Goal: Task Accomplishment & Management: Use online tool/utility

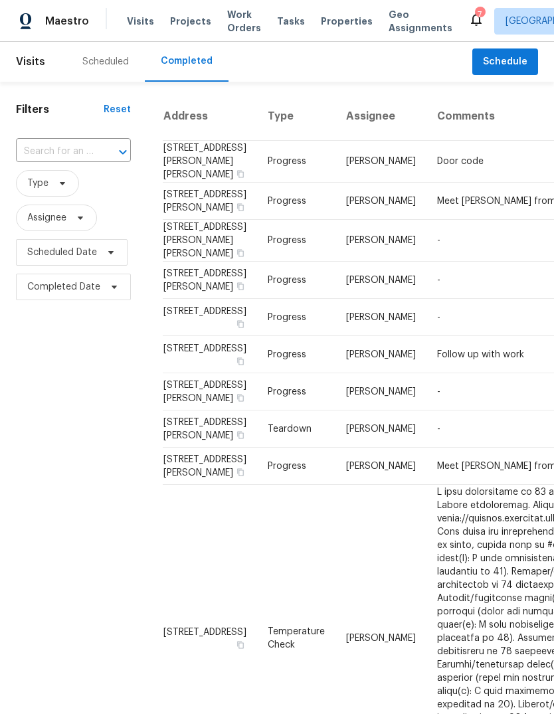
click at [191, 23] on span "Projects" at bounding box center [190, 21] width 41 height 13
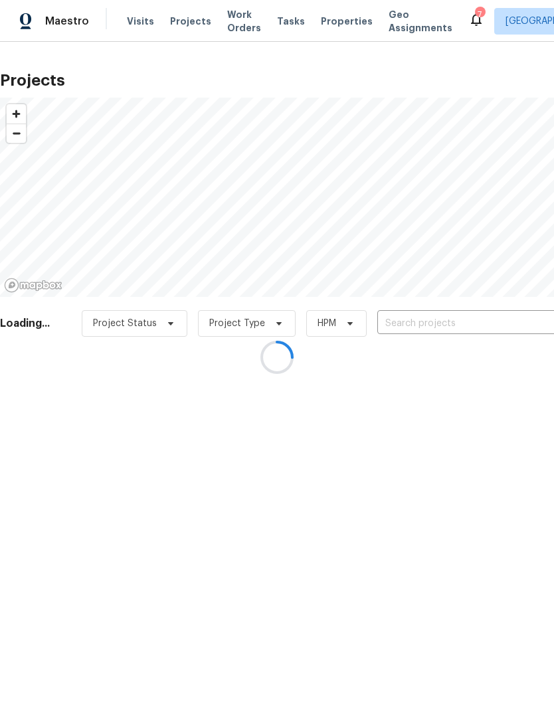
click at [453, 322] on div at bounding box center [277, 357] width 554 height 714
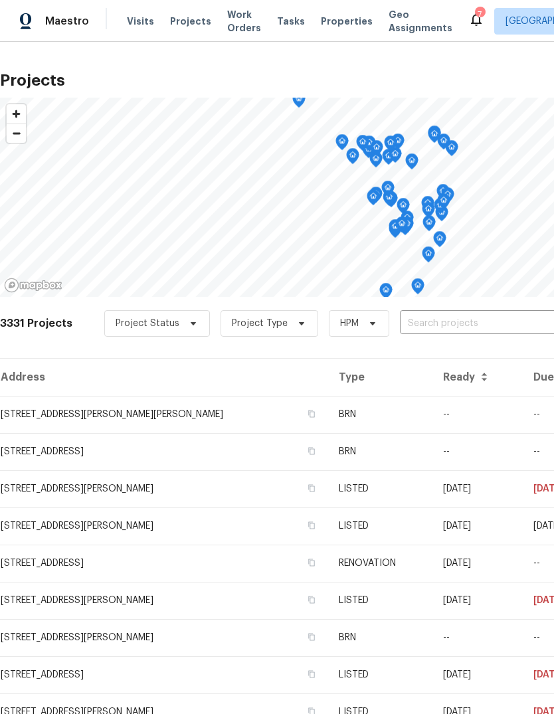
click at [451, 322] on input "text" at bounding box center [476, 324] width 152 height 21
type input "[PERSON_NAME]"
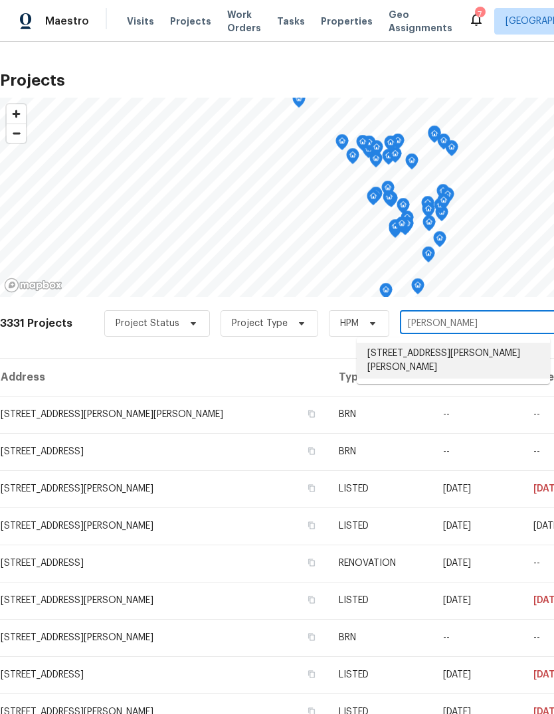
click at [445, 359] on li "[STREET_ADDRESS][PERSON_NAME][PERSON_NAME]" at bounding box center [453, 361] width 193 height 36
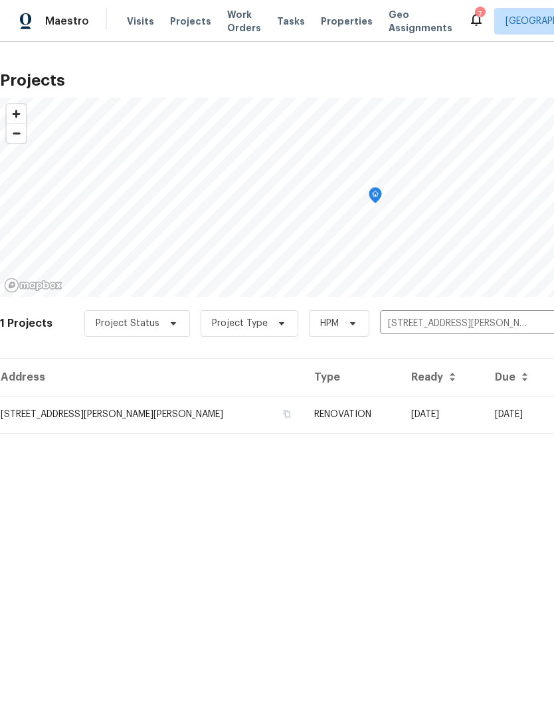
click at [197, 416] on td "[STREET_ADDRESS][PERSON_NAME][PERSON_NAME]" at bounding box center [152, 414] width 304 height 37
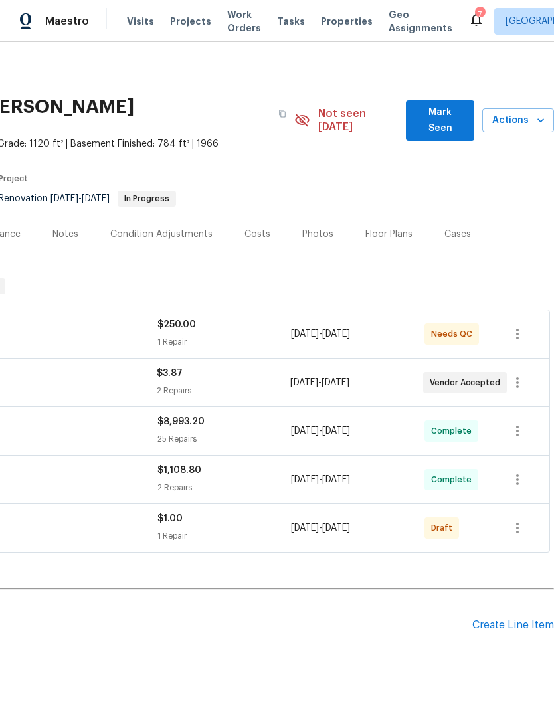
scroll to position [0, 197]
click at [518, 619] on div "Create Line Item" at bounding box center [514, 625] width 82 height 13
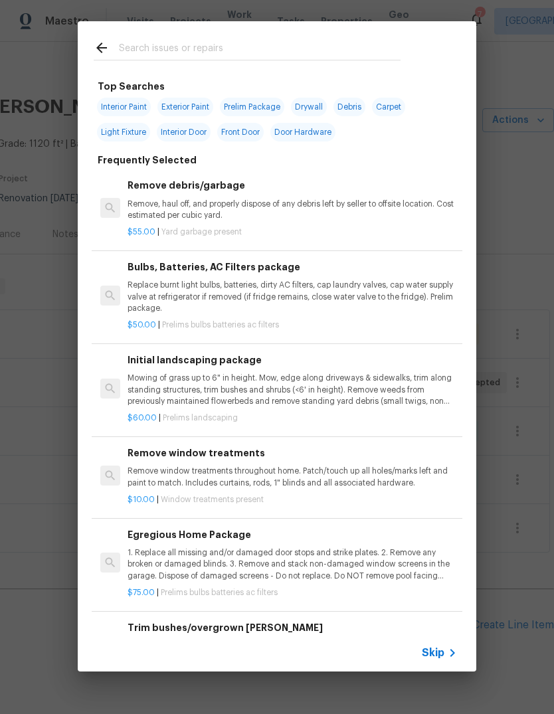
click at [450, 652] on icon at bounding box center [453, 653] width 16 height 16
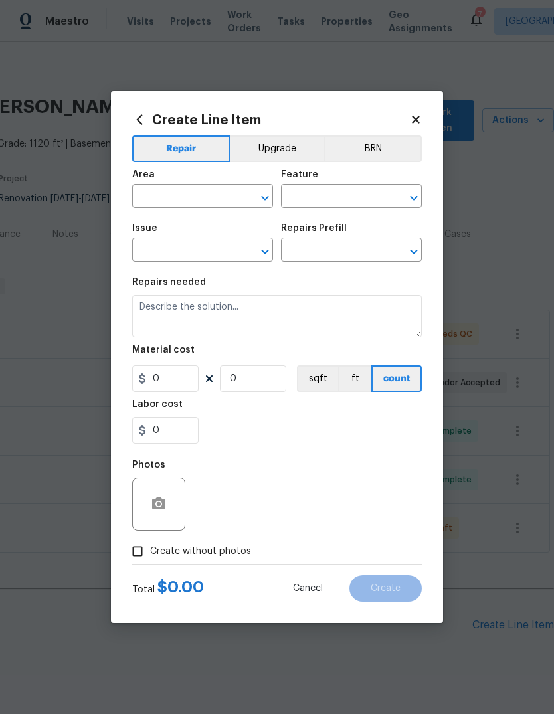
click at [205, 199] on input "text" at bounding box center [184, 197] width 104 height 21
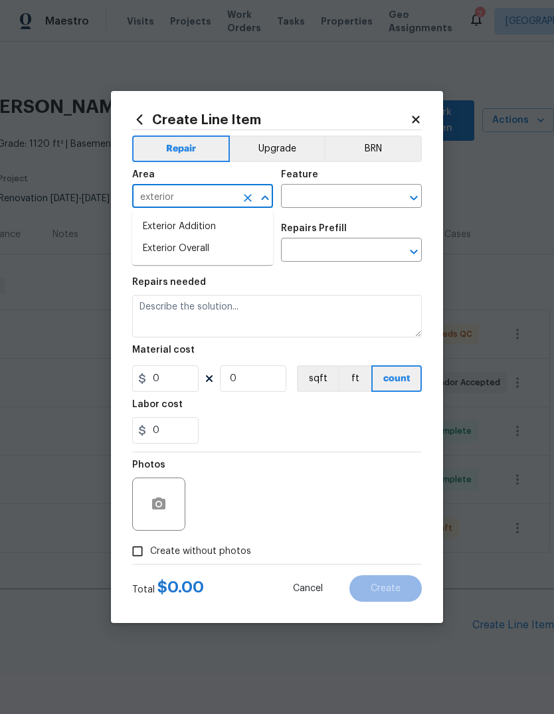
click at [232, 259] on li "Exterior Overall" at bounding box center [202, 249] width 141 height 22
type input "Exterior Overall"
click at [360, 189] on input "text" at bounding box center [333, 197] width 104 height 21
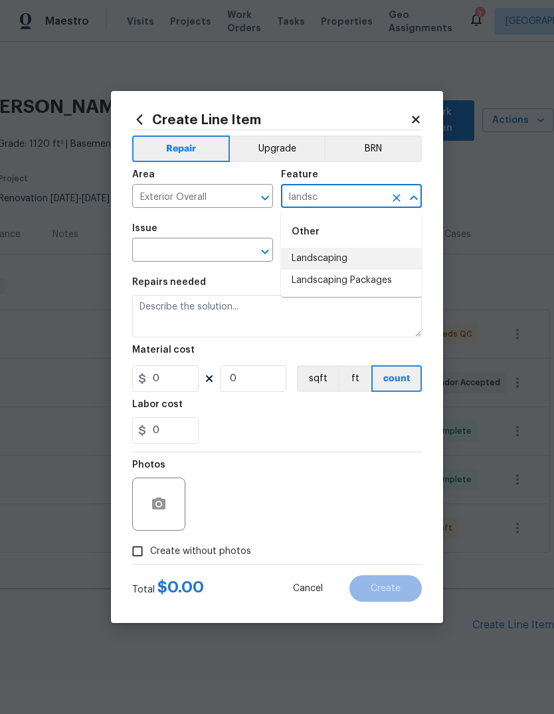
click at [342, 261] on li "Landscaping" at bounding box center [351, 259] width 141 height 22
type input "Landscaping"
click at [405, 199] on button "Open" at bounding box center [414, 198] width 19 height 19
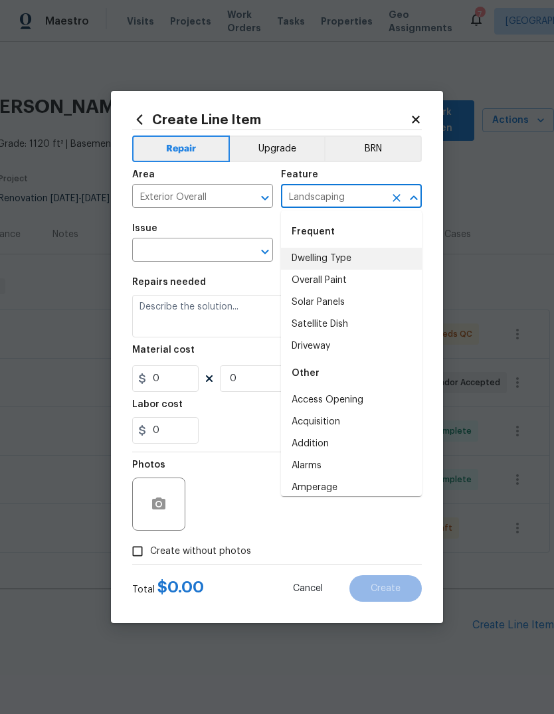
click at [396, 203] on icon "Clear" at bounding box center [396, 197] width 13 height 13
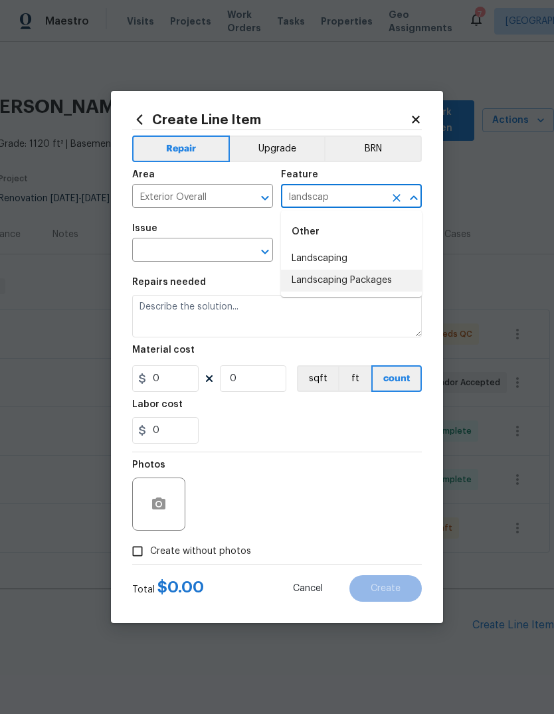
click at [385, 280] on li "Landscaping Packages" at bounding box center [351, 281] width 141 height 22
type input "Landscaping Packages"
click at [221, 251] on input "text" at bounding box center [184, 251] width 104 height 21
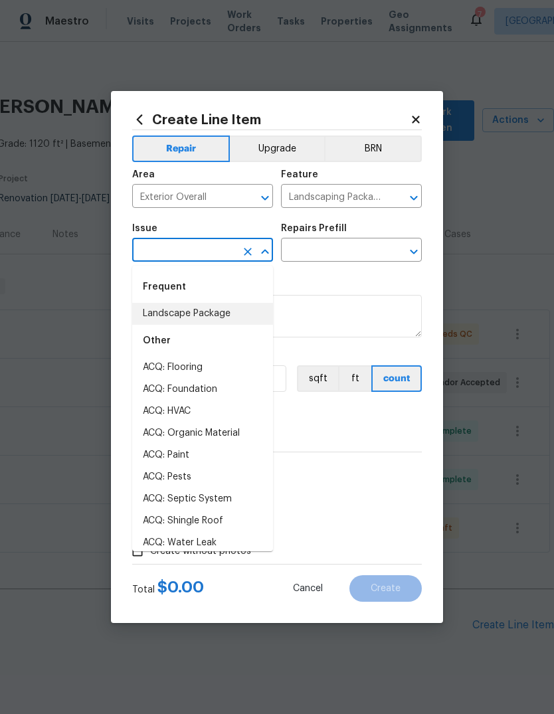
click at [245, 320] on li "Landscape Package" at bounding box center [202, 314] width 141 height 22
type input "Landscape Package"
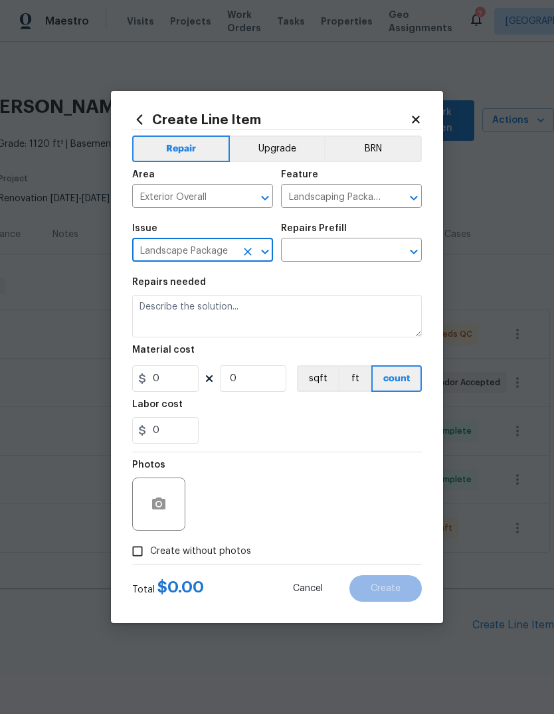
click at [366, 259] on input "text" at bounding box center [333, 251] width 104 height 21
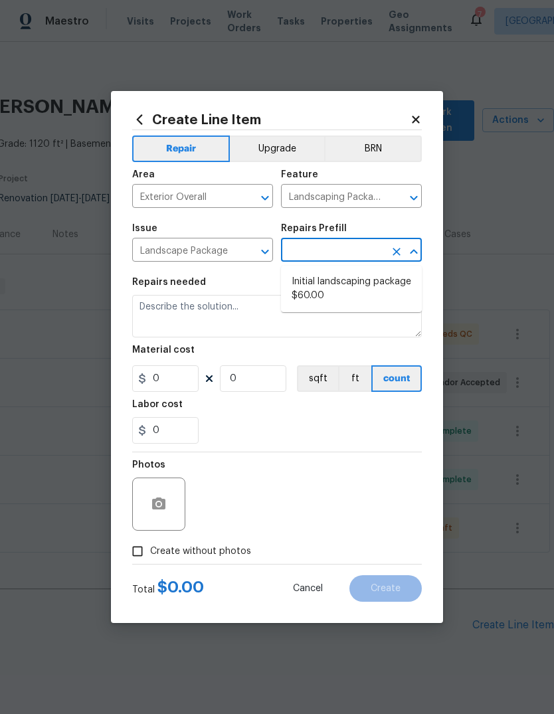
click at [378, 290] on li "Initial landscaping package $60.00" at bounding box center [351, 289] width 141 height 36
type input "Initial landscaping package $60.00"
type input "Home Readiness Packages"
type textarea "Mowing of grass up to 6" in height. Mow, edge along driveways & sidewalks, trim…"
type input "1"
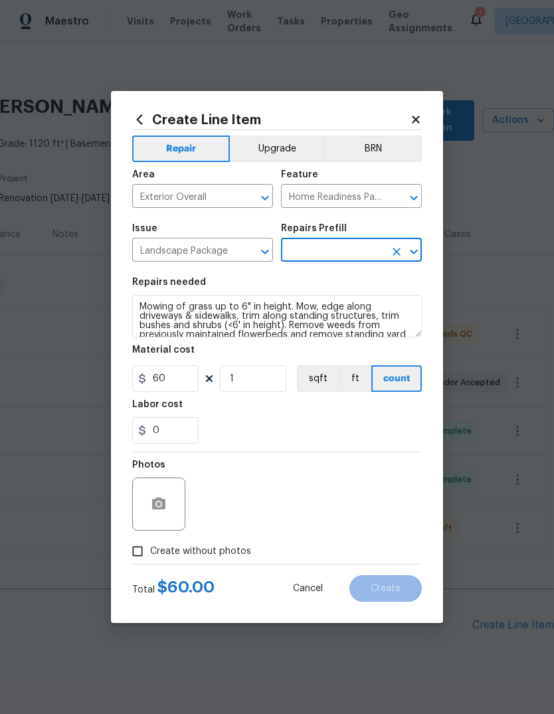
type input "Initial landscaping package $60.00"
type input "60"
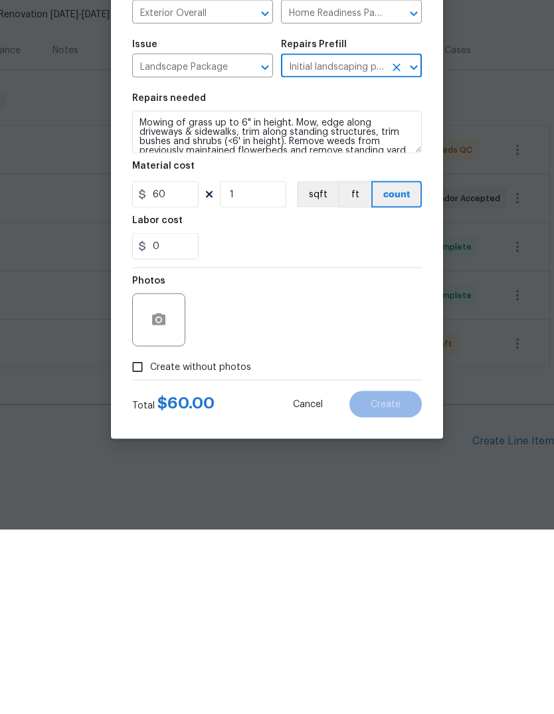
click at [239, 545] on span "Create without photos" at bounding box center [200, 552] width 101 height 14
click at [150, 539] on input "Create without photos" at bounding box center [137, 551] width 25 height 25
checkbox input "true"
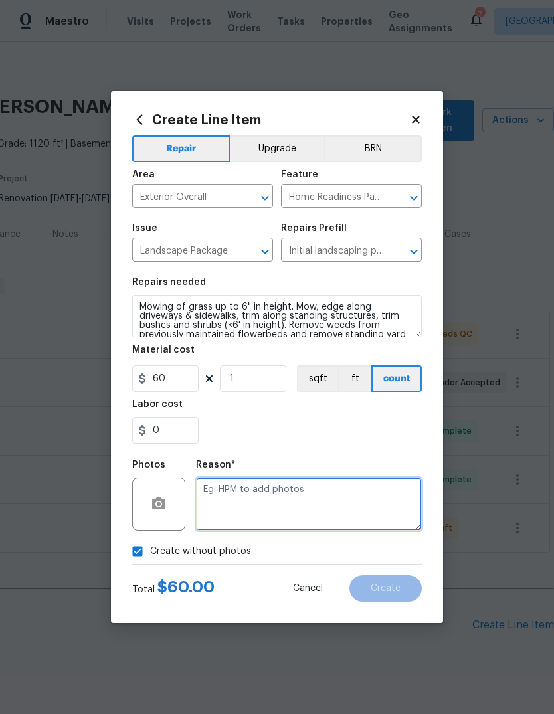
click at [306, 509] on textarea at bounding box center [309, 504] width 226 height 53
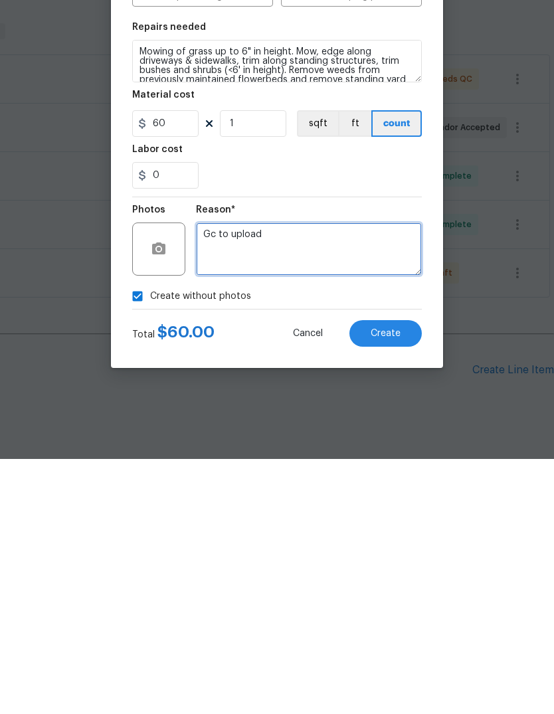
type textarea "Gc to upload"
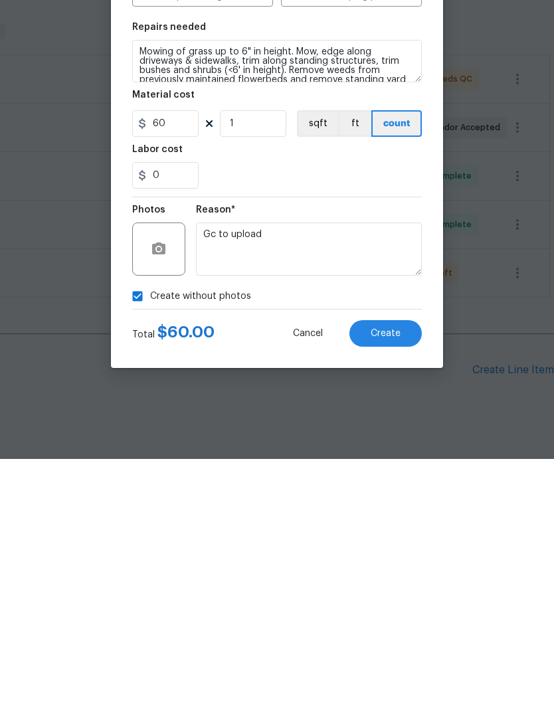
click at [402, 576] on button "Create" at bounding box center [386, 589] width 72 height 27
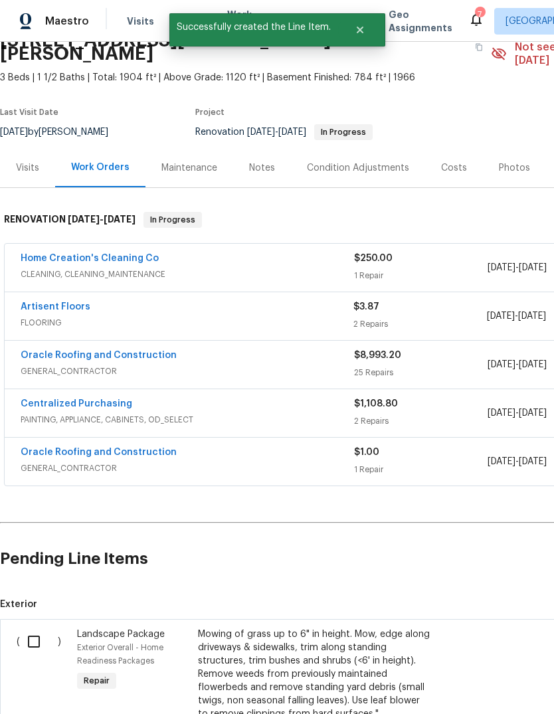
scroll to position [66, 0]
click at [35, 628] on input "checkbox" at bounding box center [39, 642] width 38 height 28
checkbox input "true"
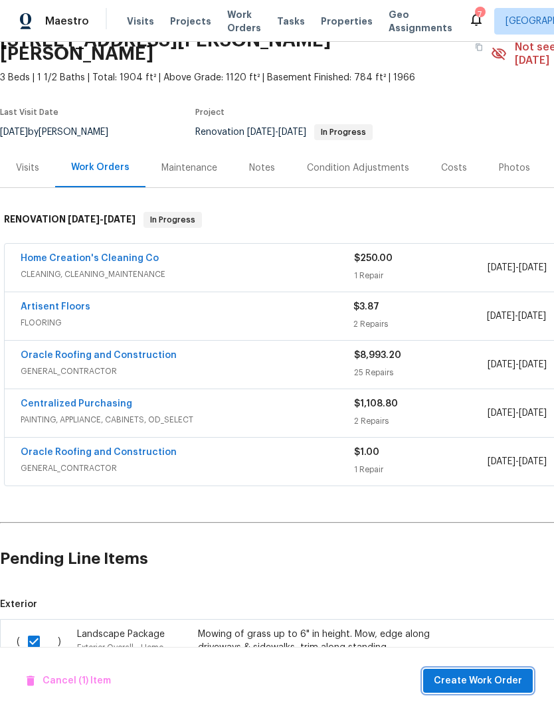
click at [498, 685] on span "Create Work Order" at bounding box center [478, 681] width 88 height 17
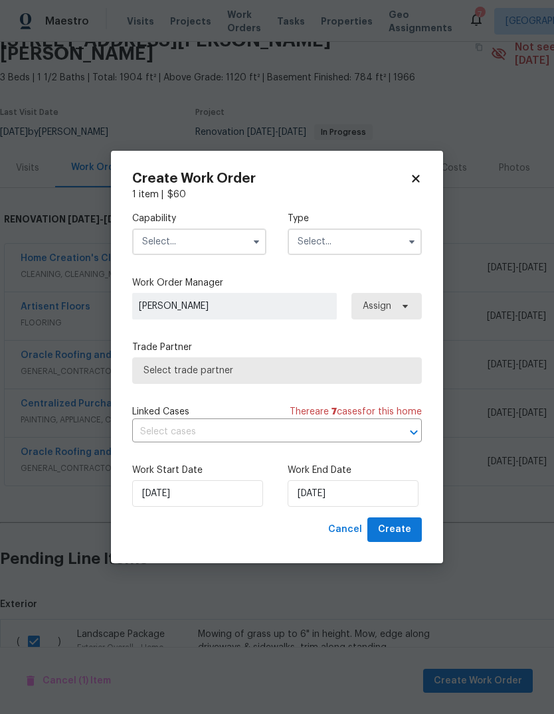
click at [227, 247] on input "text" at bounding box center [199, 242] width 134 height 27
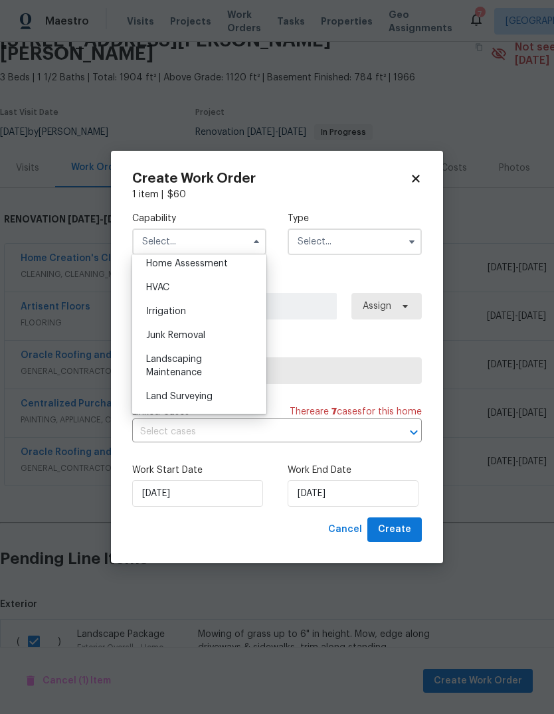
scroll to position [844, 0]
click at [237, 314] on div "Landscaping Maintenance" at bounding box center [200, 306] width 128 height 37
type input "Landscaping Maintenance"
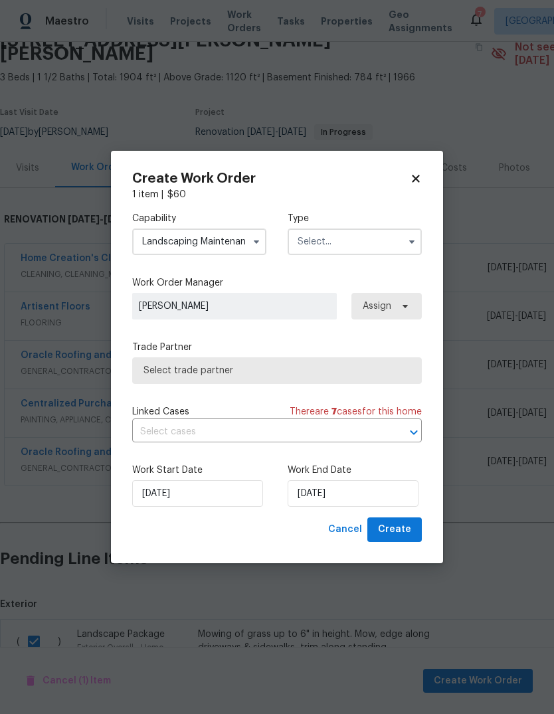
click at [362, 240] on input "text" at bounding box center [355, 242] width 134 height 27
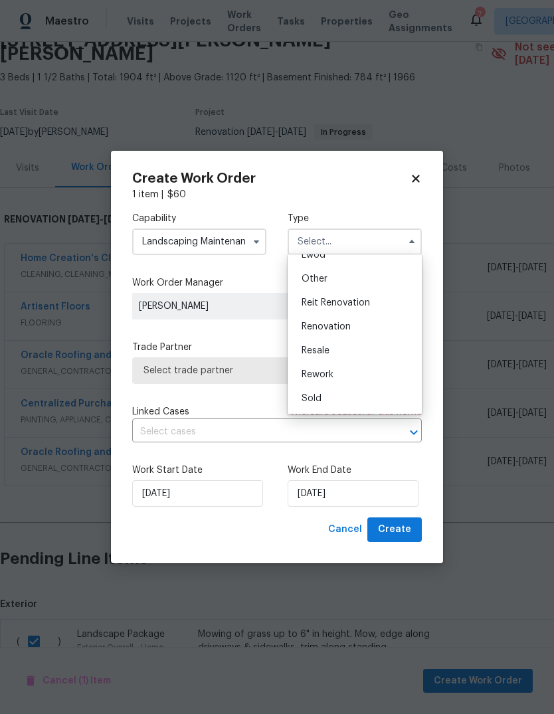
scroll to position [158, 0]
click at [370, 327] on div "Renovation" at bounding box center [355, 327] width 128 height 24
type input "Renovation"
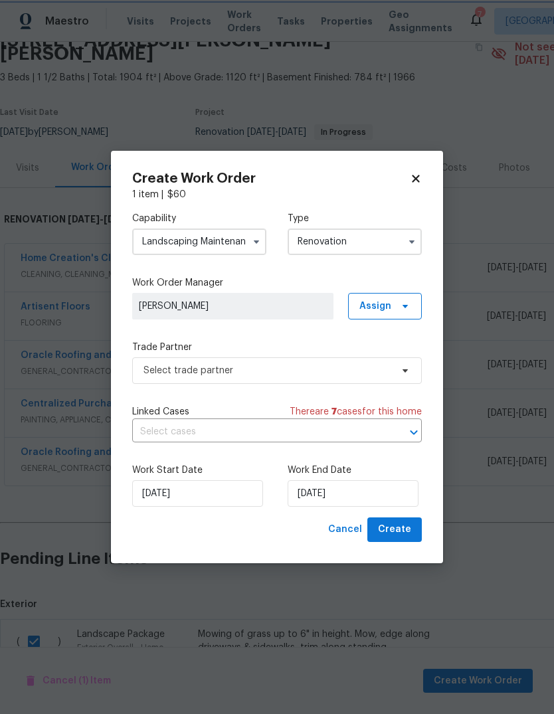
scroll to position [0, 0]
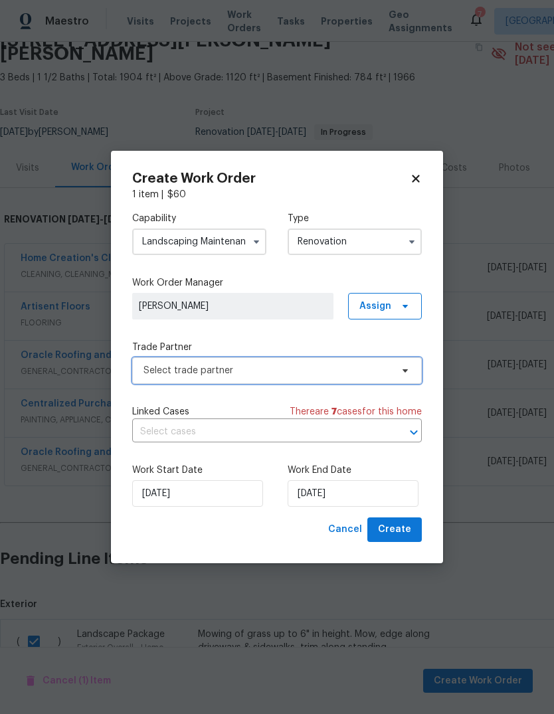
click at [322, 368] on span "Select trade partner" at bounding box center [268, 370] width 248 height 13
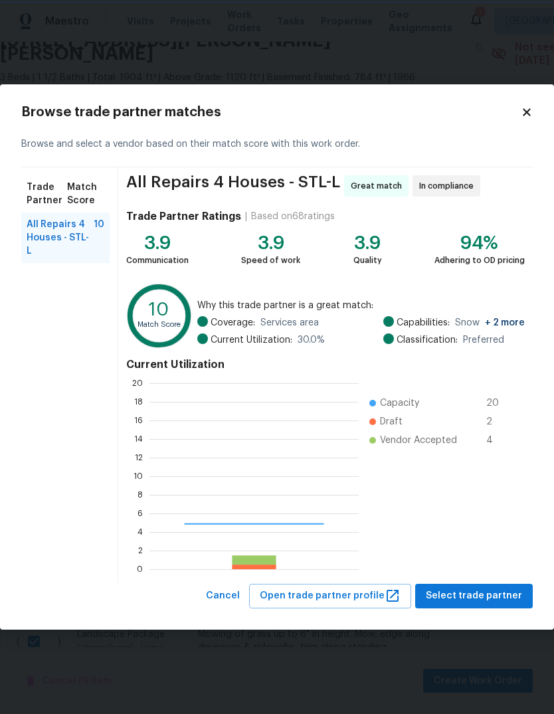
scroll to position [186, 209]
click at [517, 501] on ul "Capacity 20 Draft 2 Vendor Accepted 4" at bounding box center [439, 476] width 160 height 186
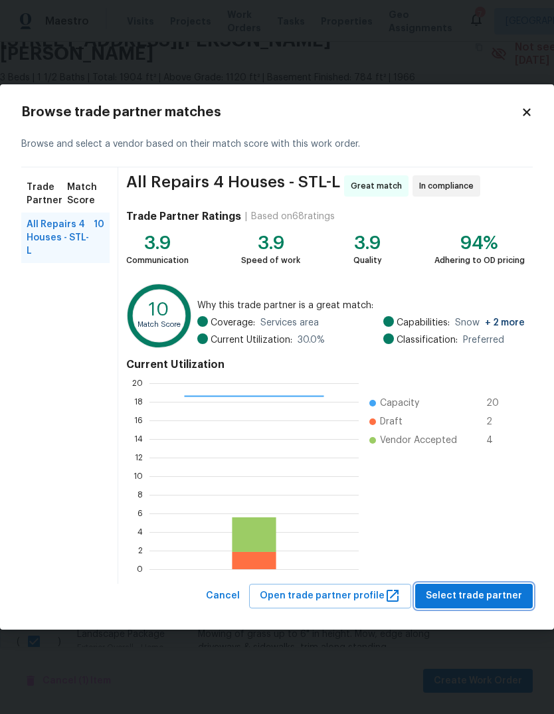
click at [506, 603] on span "Select trade partner" at bounding box center [474, 596] width 96 height 17
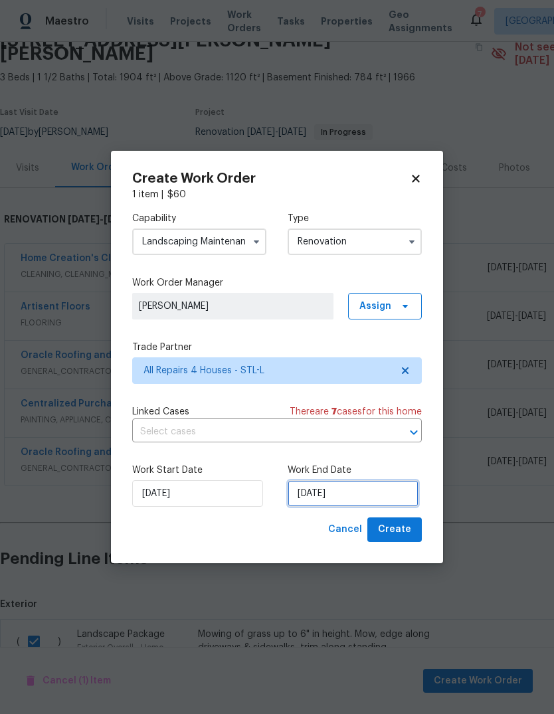
click at [401, 490] on input "[DATE]" at bounding box center [353, 494] width 131 height 27
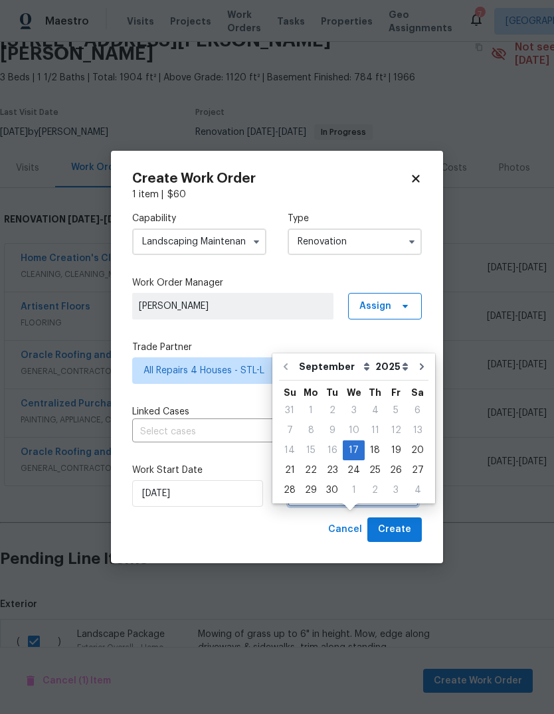
scroll to position [42, 0]
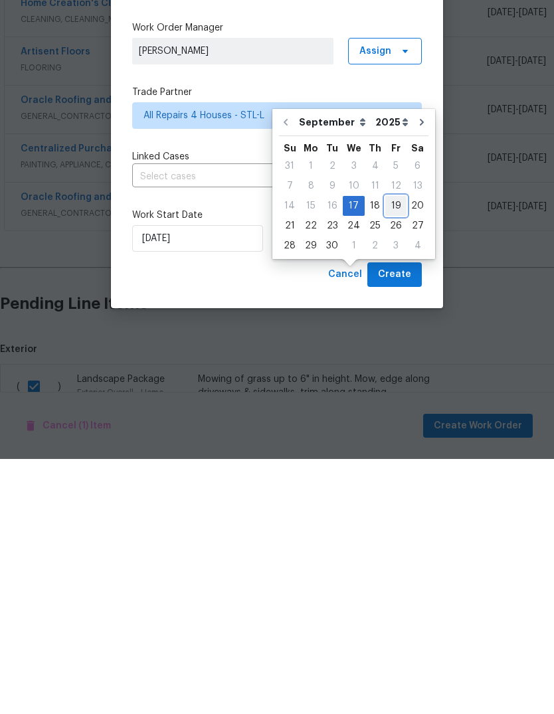
click at [399, 452] on div "19" at bounding box center [395, 461] width 21 height 19
type input "[DATE]"
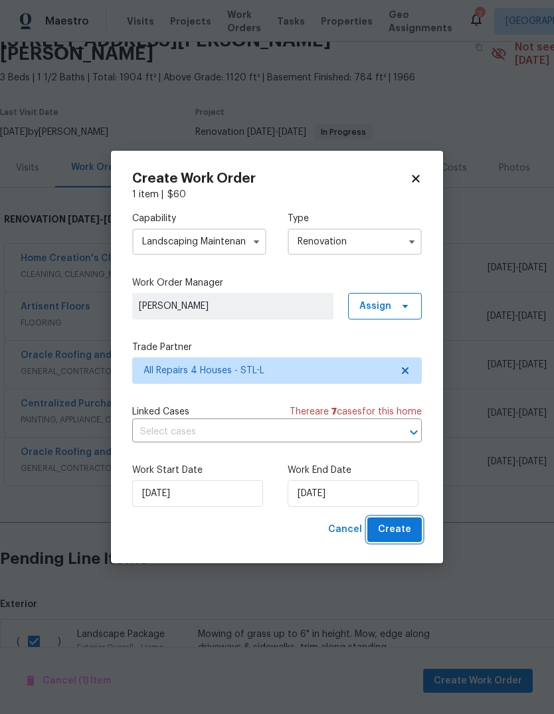
click at [410, 535] on span "Create" at bounding box center [394, 530] width 33 height 17
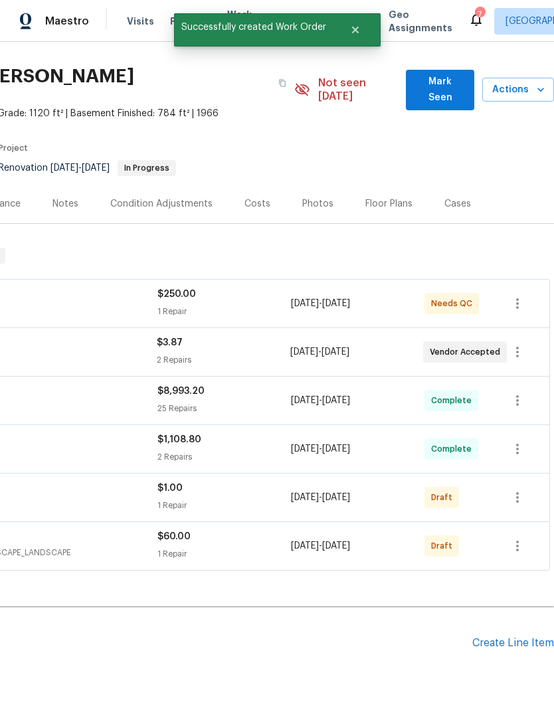
scroll to position [31, 197]
click at [523, 538] on icon "button" at bounding box center [518, 546] width 16 height 16
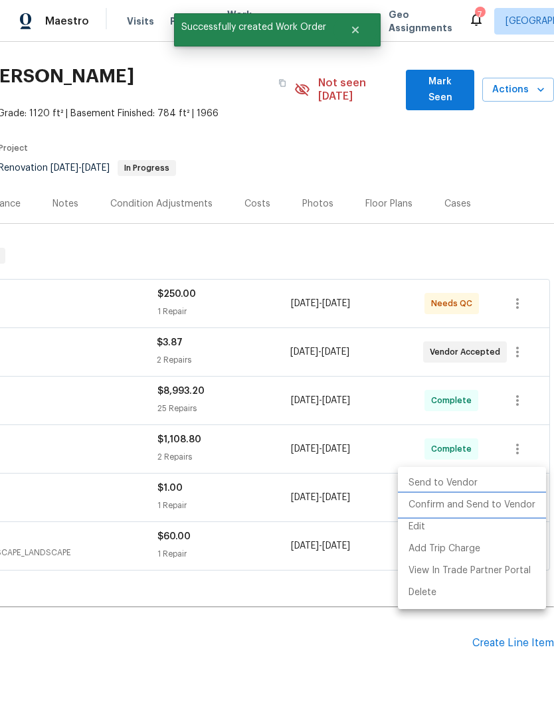
click at [520, 508] on li "Confirm and Send to Vendor" at bounding box center [472, 505] width 148 height 22
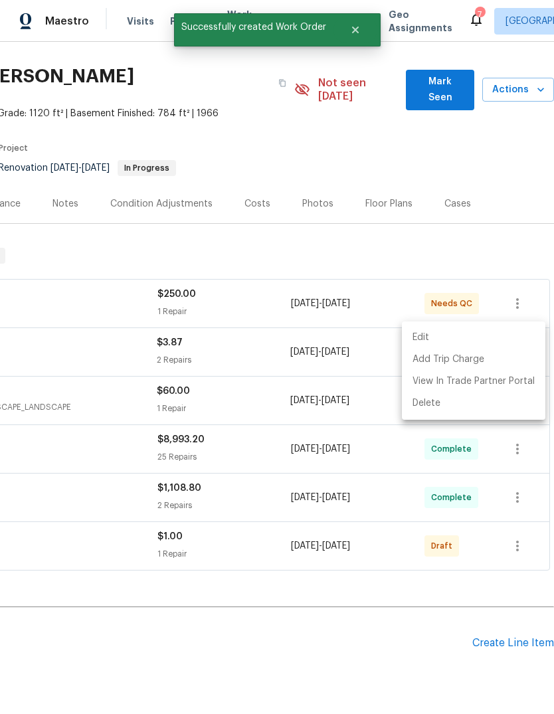
click at [369, 627] on div at bounding box center [277, 357] width 554 height 714
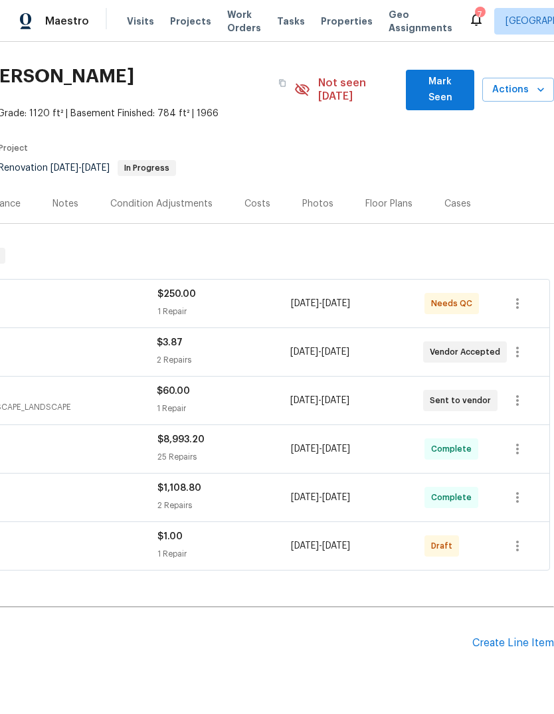
click at [514, 637] on div "Create Line Item" at bounding box center [514, 643] width 82 height 13
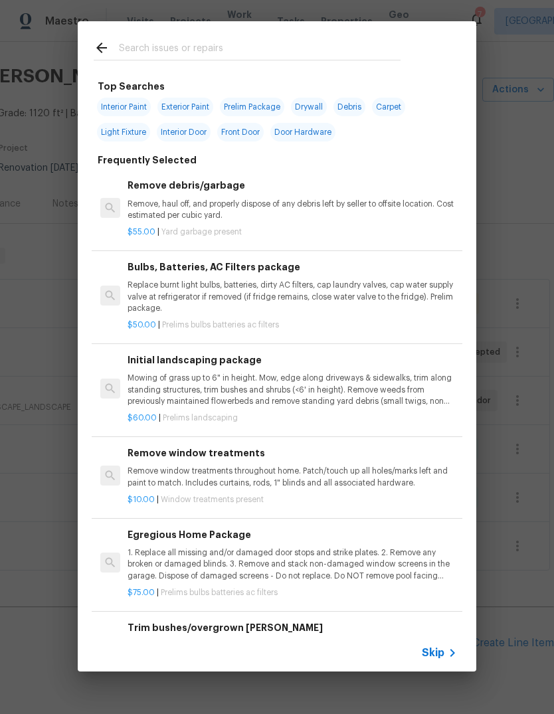
click at [449, 651] on icon at bounding box center [453, 653] width 16 height 16
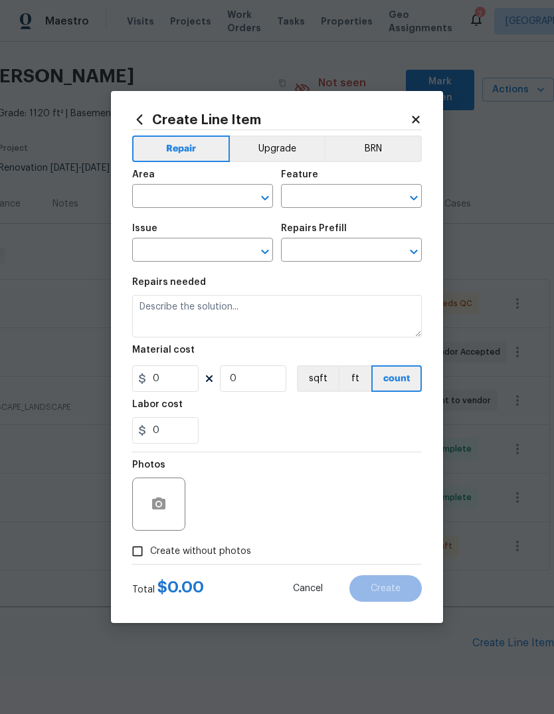
click at [212, 197] on input "text" at bounding box center [184, 197] width 104 height 21
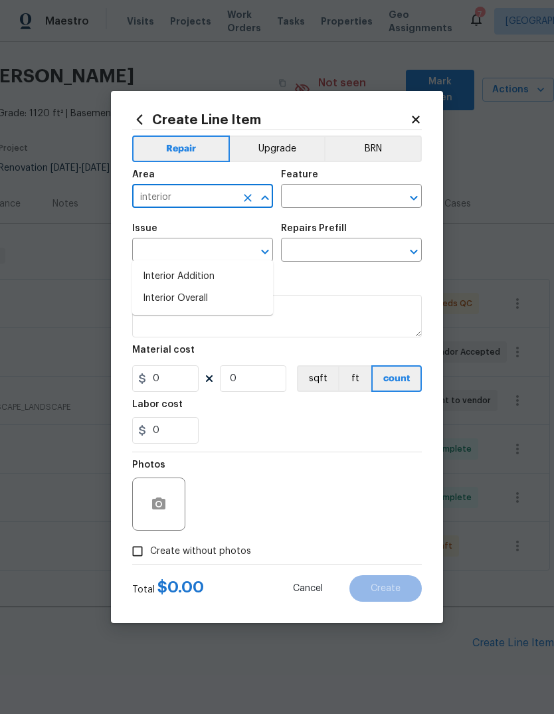
click at [233, 288] on li "Interior Overall" at bounding box center [202, 299] width 141 height 22
type input "Interior Overall"
click at [364, 200] on input "text" at bounding box center [333, 197] width 104 height 21
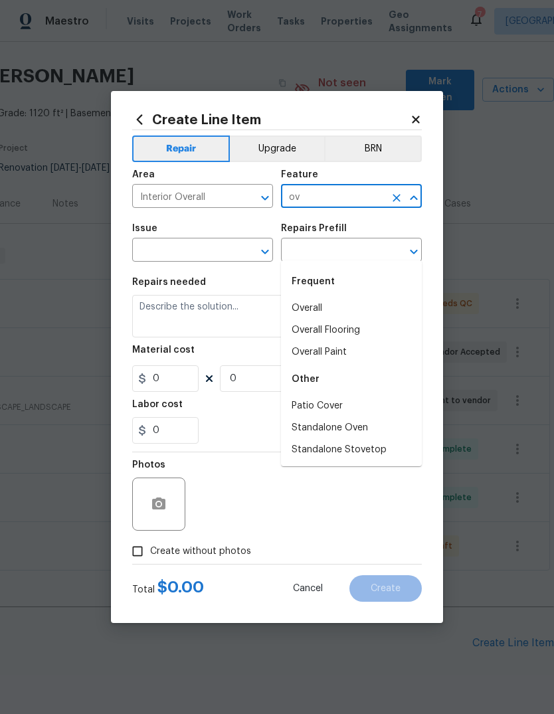
type input "o"
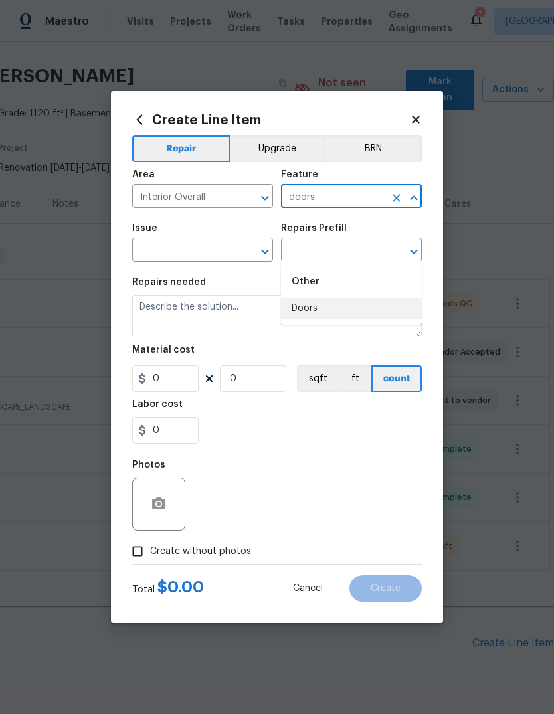
click at [334, 298] on li "Doors" at bounding box center [351, 309] width 141 height 22
type input "Doors"
click at [216, 253] on input "text" at bounding box center [184, 251] width 104 height 21
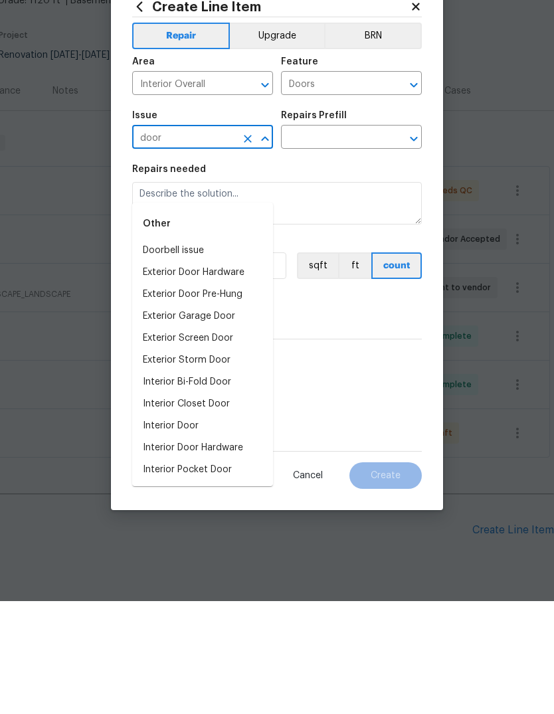
click at [256, 528] on li "Interior Door" at bounding box center [202, 539] width 141 height 22
type input "Interior Door"
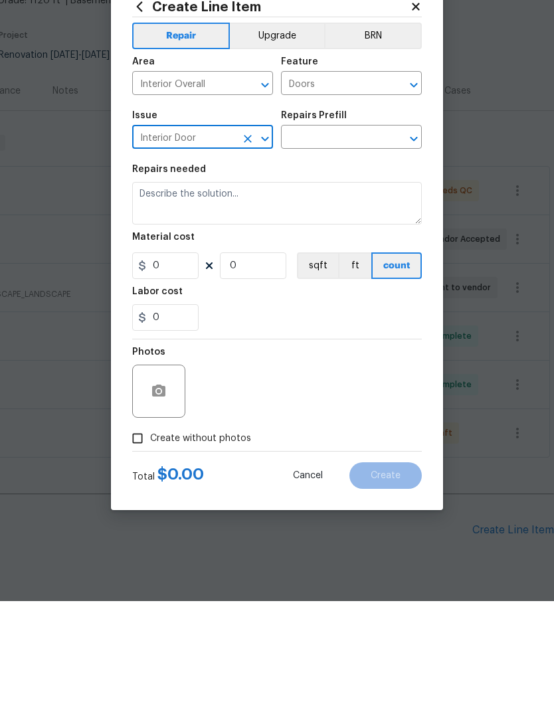
click at [374, 241] on input "text" at bounding box center [333, 251] width 104 height 21
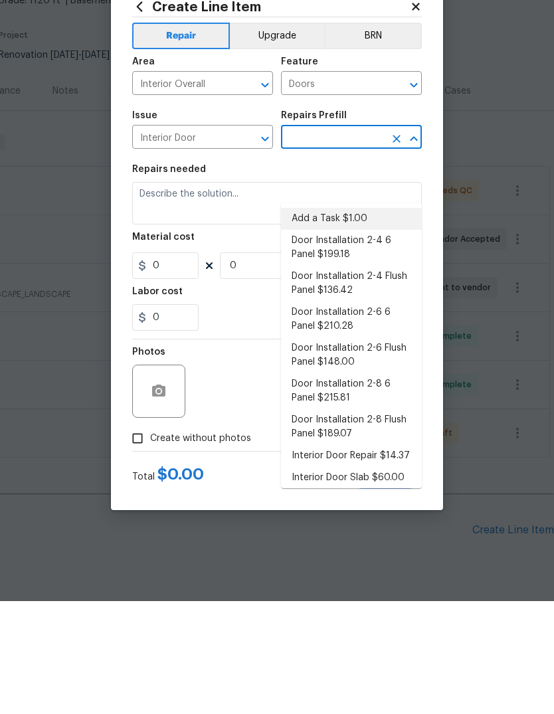
click at [372, 321] on li "Add a Task $1.00" at bounding box center [351, 332] width 141 height 22
type input "Add a Task $1.00"
type input "Interior Door"
type textarea "HPM to detail"
type input "1"
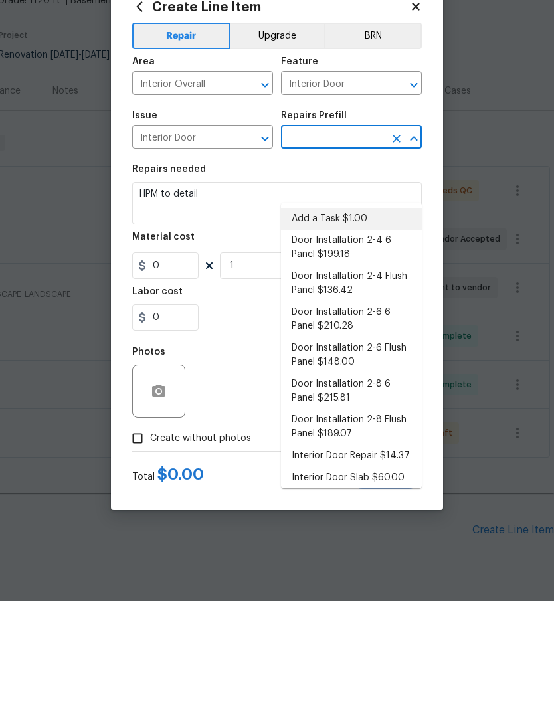
type input "Add a Task $1.00"
type input "1"
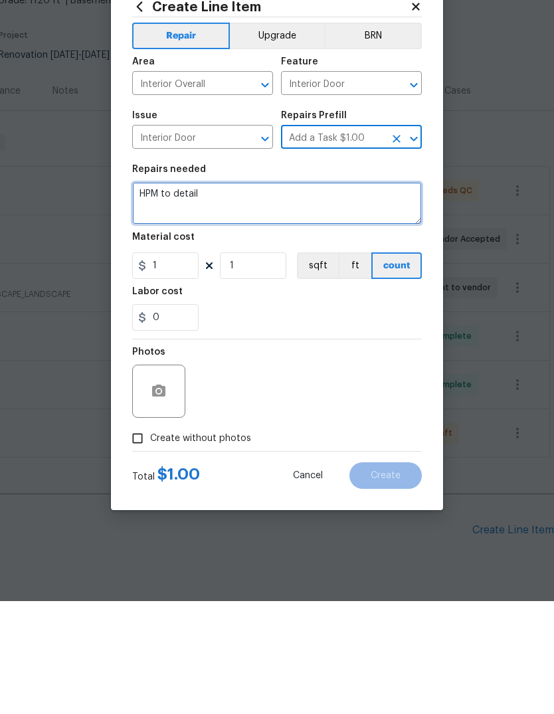
click at [346, 295] on textarea "HPM to detail" at bounding box center [277, 316] width 290 height 43
type textarea "H"
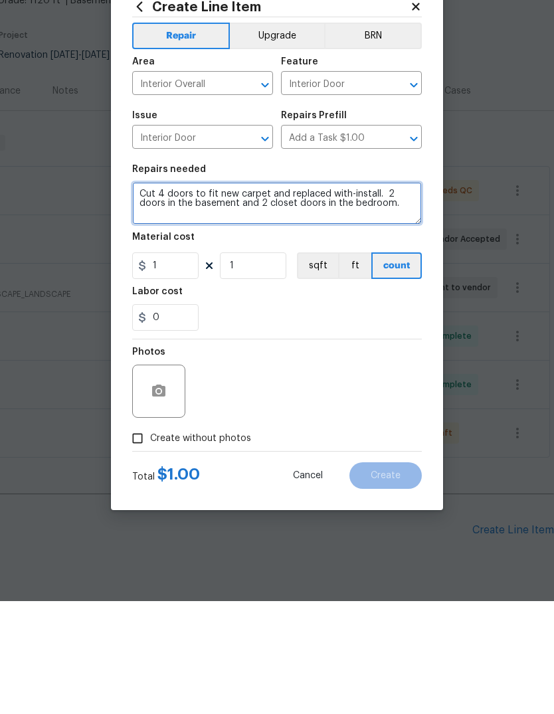
type textarea "Cut 4 doors to fit new carpet and replaced with-install. 2 doors in the basemen…"
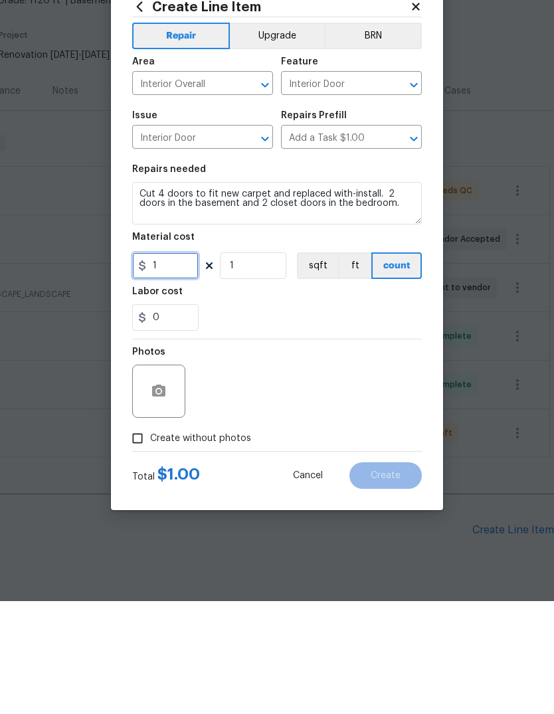
click at [185, 366] on input "1" at bounding box center [165, 379] width 66 height 27
type input "200"
click at [368, 453] on div "Photos" at bounding box center [277, 496] width 290 height 86
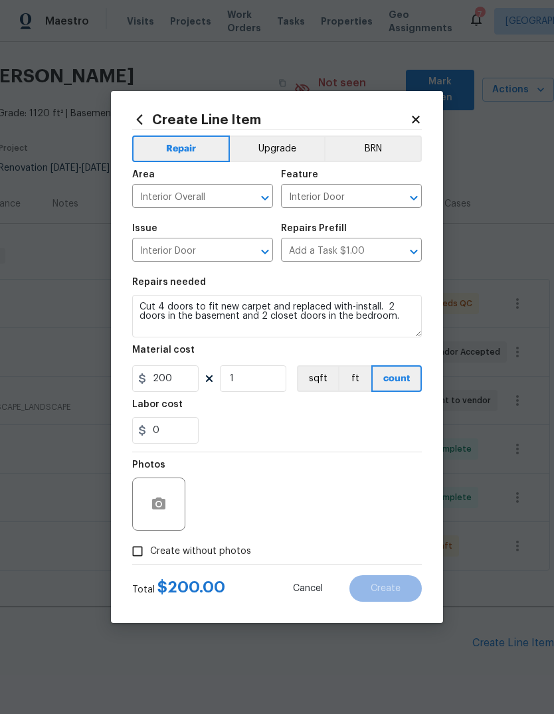
click at [242, 548] on span "Create without photos" at bounding box center [200, 552] width 101 height 14
click at [150, 548] on input "Create without photos" at bounding box center [137, 551] width 25 height 25
checkbox input "true"
click at [301, 507] on textarea at bounding box center [309, 504] width 226 height 53
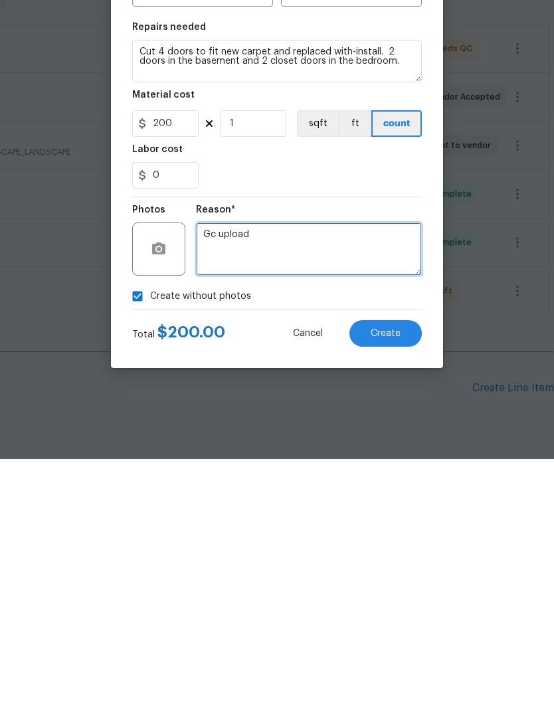
type textarea "Gc upload"
click at [399, 584] on span "Create" at bounding box center [386, 589] width 30 height 10
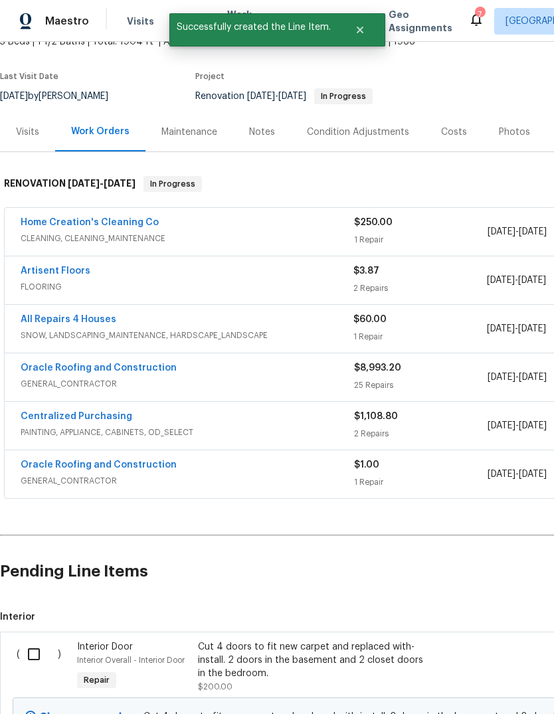
scroll to position [102, 0]
click at [27, 641] on input "checkbox" at bounding box center [39, 655] width 38 height 28
checkbox input "true"
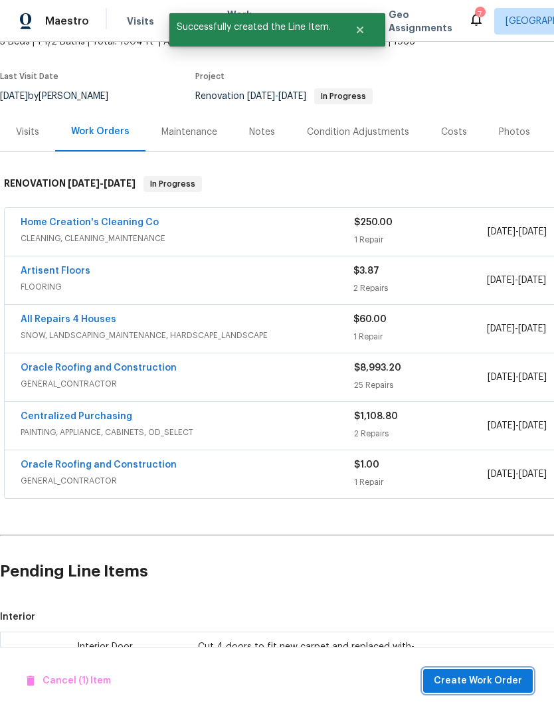
click at [501, 685] on span "Create Work Order" at bounding box center [478, 681] width 88 height 17
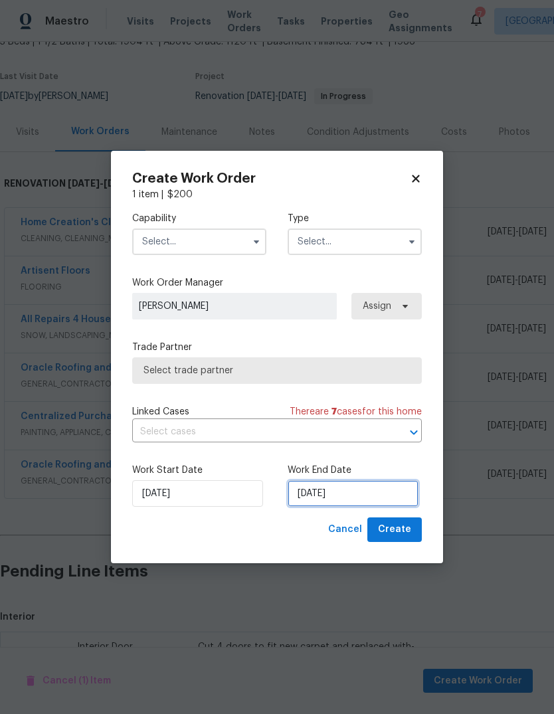
click at [395, 494] on input "[DATE]" at bounding box center [353, 494] width 131 height 27
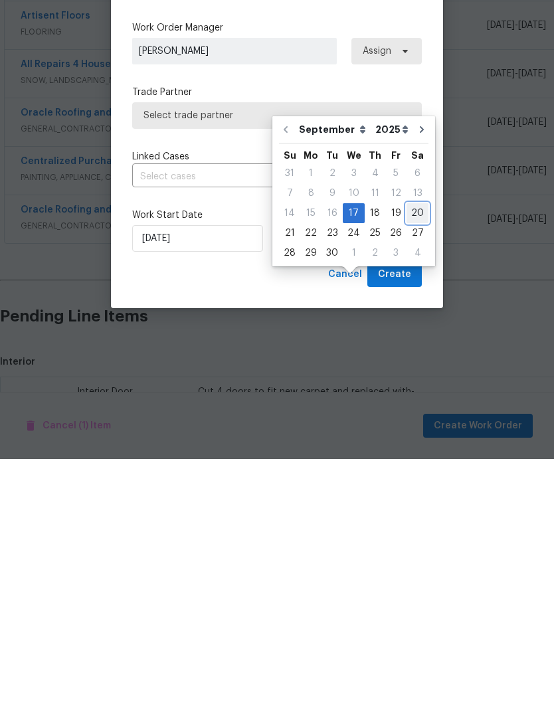
click at [415, 459] on div "20" at bounding box center [418, 468] width 22 height 19
type input "[DATE]"
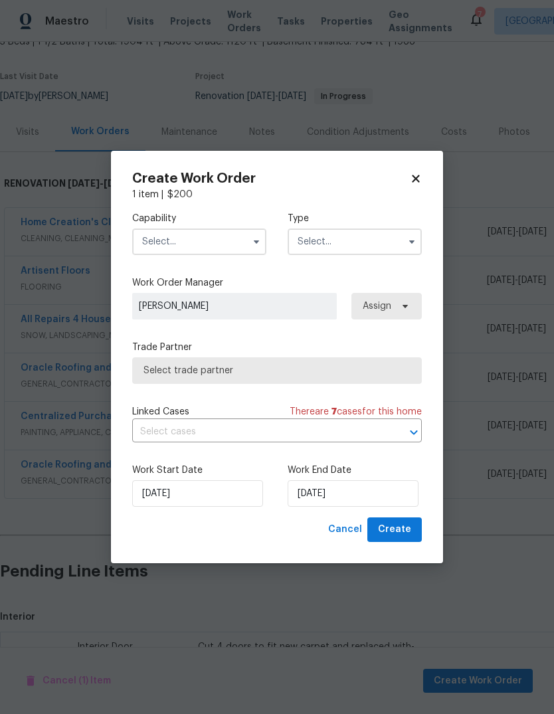
click at [239, 251] on input "text" at bounding box center [199, 242] width 134 height 27
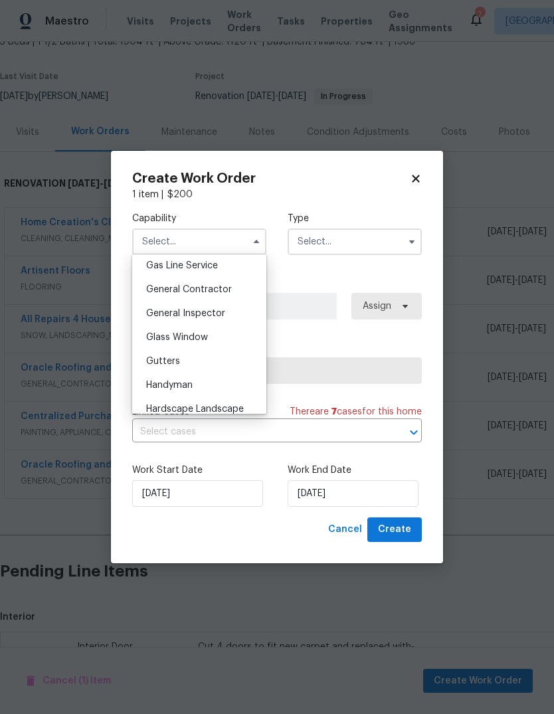
scroll to position [633, 0]
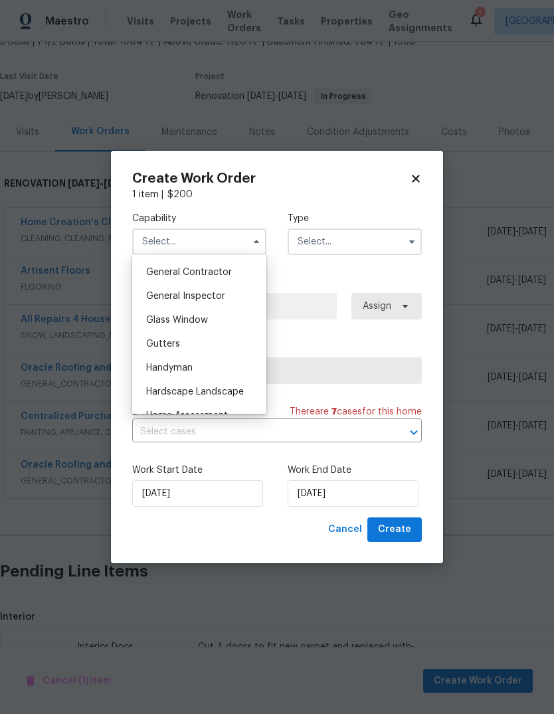
click at [247, 275] on div "General Contractor" at bounding box center [200, 273] width 128 height 24
type input "General Contractor"
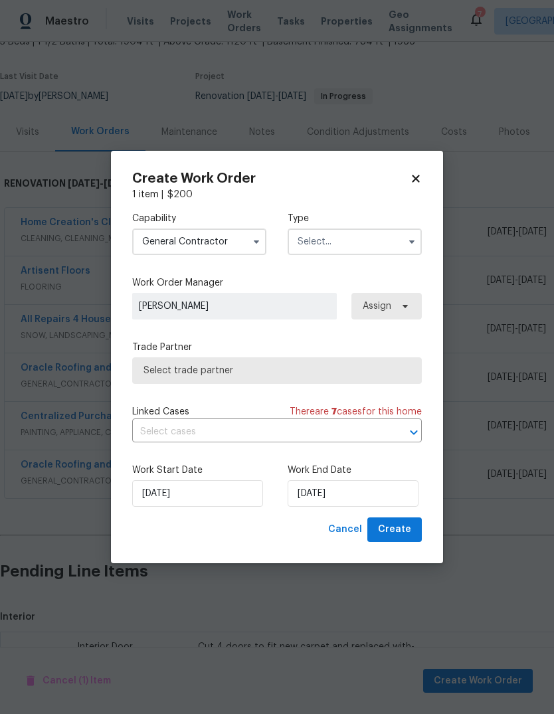
click at [365, 243] on input "text" at bounding box center [355, 242] width 134 height 27
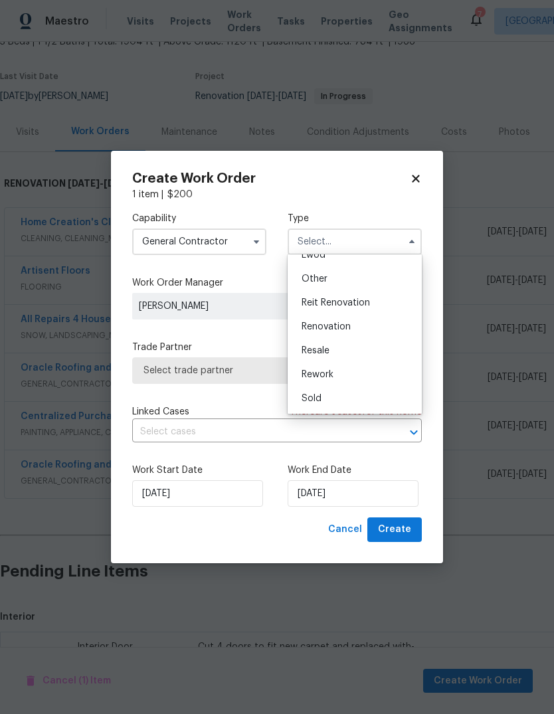
scroll to position [158, 0]
click at [383, 327] on div "Renovation" at bounding box center [355, 327] width 128 height 24
type input "Renovation"
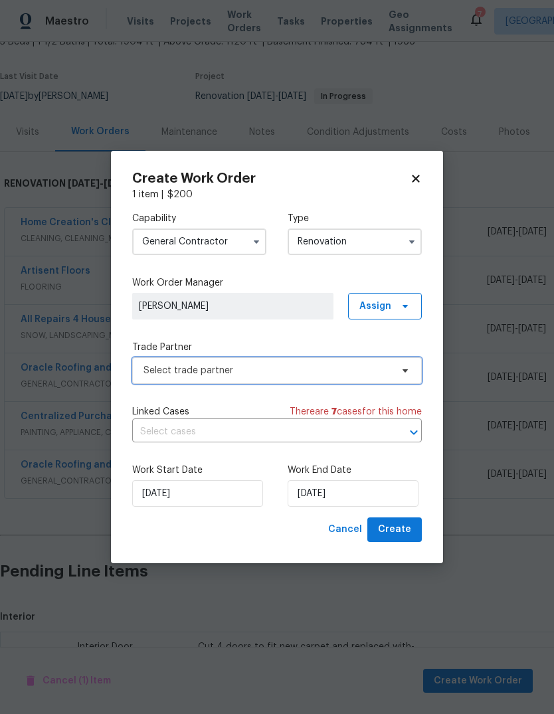
click at [375, 367] on span "Select trade partner" at bounding box center [268, 370] width 248 height 13
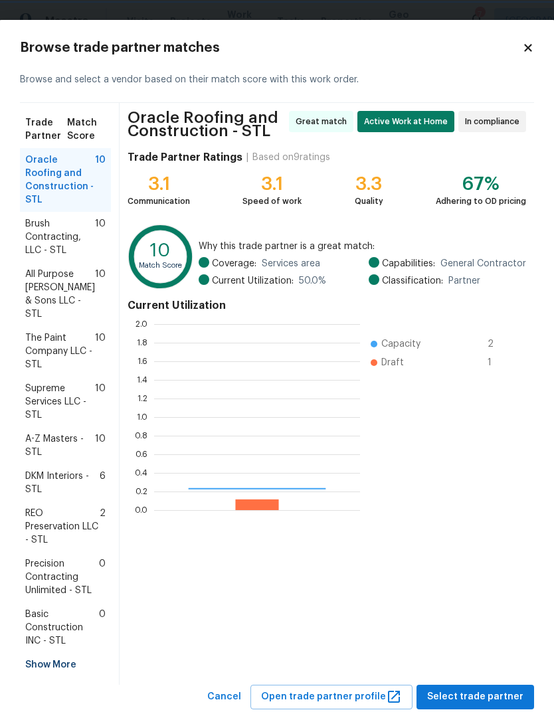
scroll to position [186, 206]
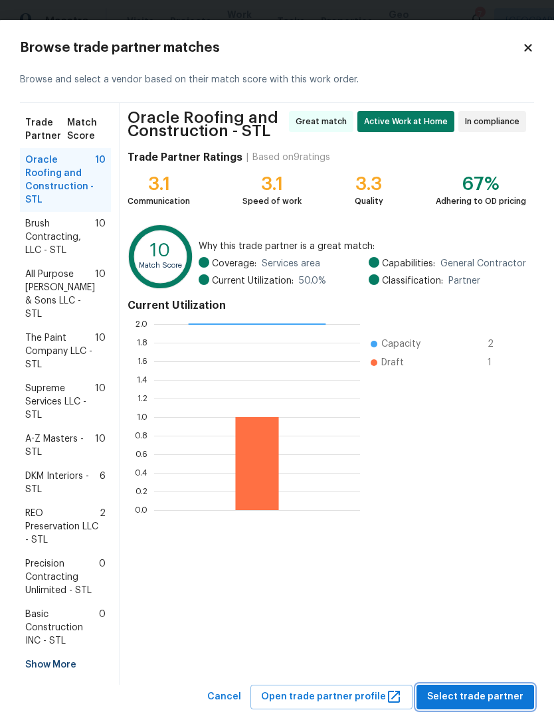
click at [488, 689] on span "Select trade partner" at bounding box center [475, 697] width 96 height 17
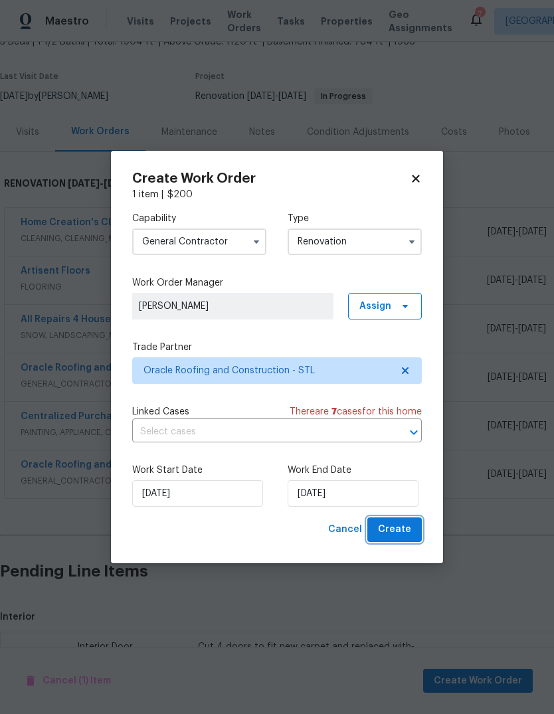
click at [417, 531] on button "Create" at bounding box center [395, 530] width 54 height 25
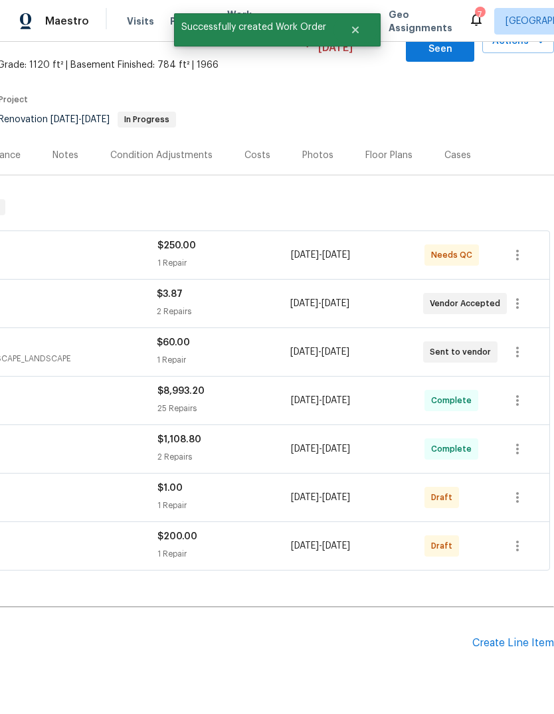
scroll to position [79, 197]
click at [518, 538] on icon "button" at bounding box center [518, 546] width 16 height 16
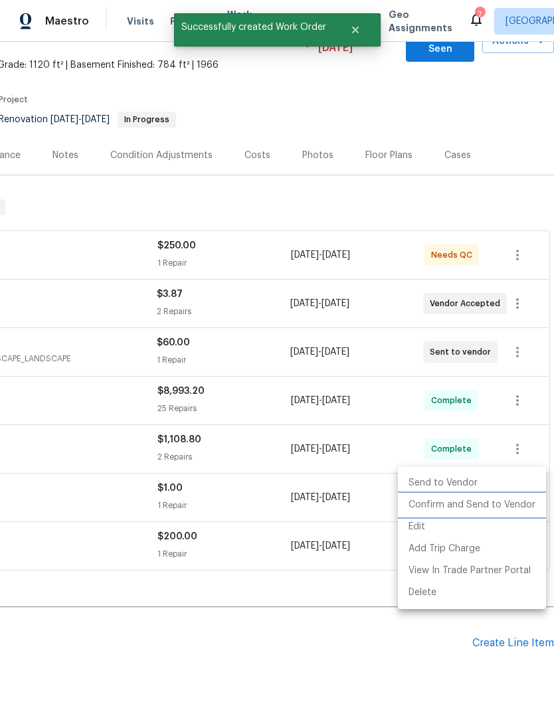
click at [515, 506] on li "Confirm and Send to Vendor" at bounding box center [472, 505] width 148 height 22
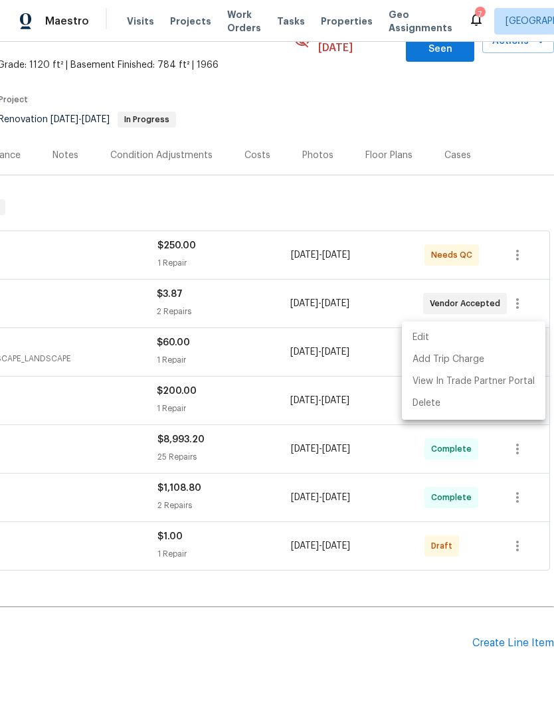
click at [350, 604] on div at bounding box center [277, 357] width 554 height 714
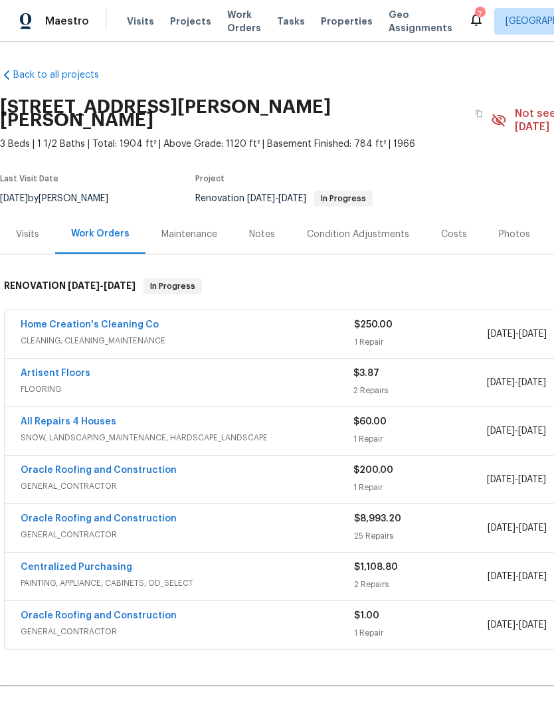
scroll to position [0, 0]
click at [140, 320] on link "Home Creation's Cleaning Co" at bounding box center [90, 324] width 138 height 9
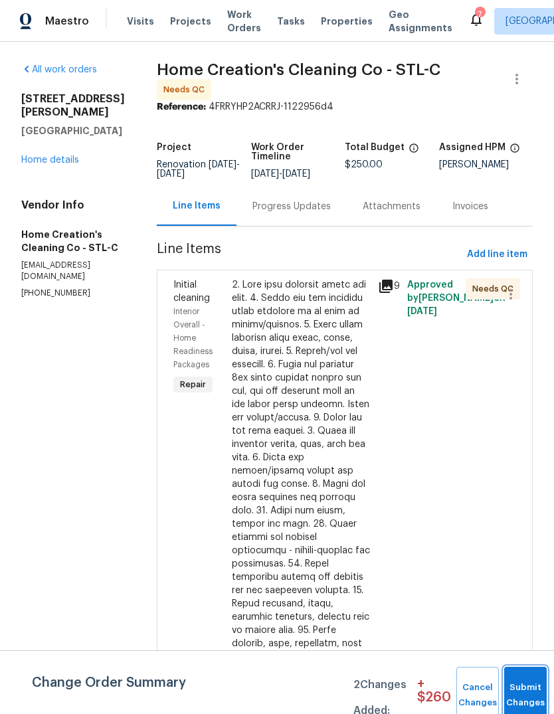
click at [524, 697] on span "Submit Changes" at bounding box center [525, 696] width 29 height 31
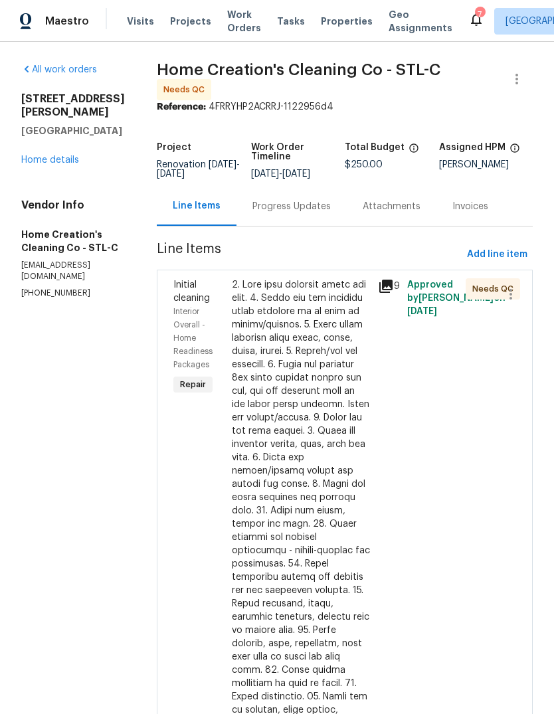
click at [310, 453] on div at bounding box center [301, 597] width 138 height 638
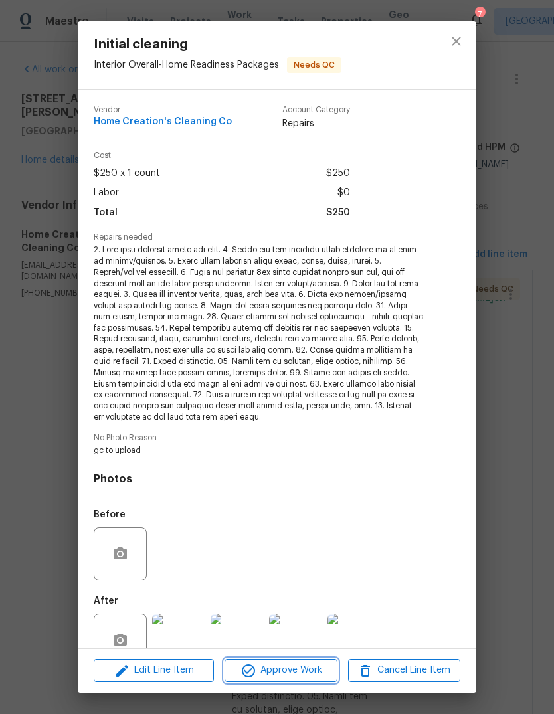
click at [310, 677] on span "Approve Work" at bounding box center [281, 671] width 104 height 17
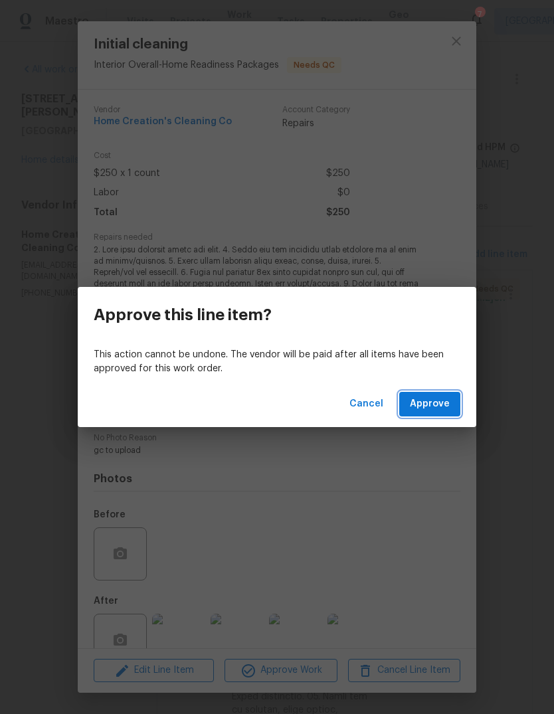
click at [441, 406] on span "Approve" at bounding box center [430, 404] width 40 height 17
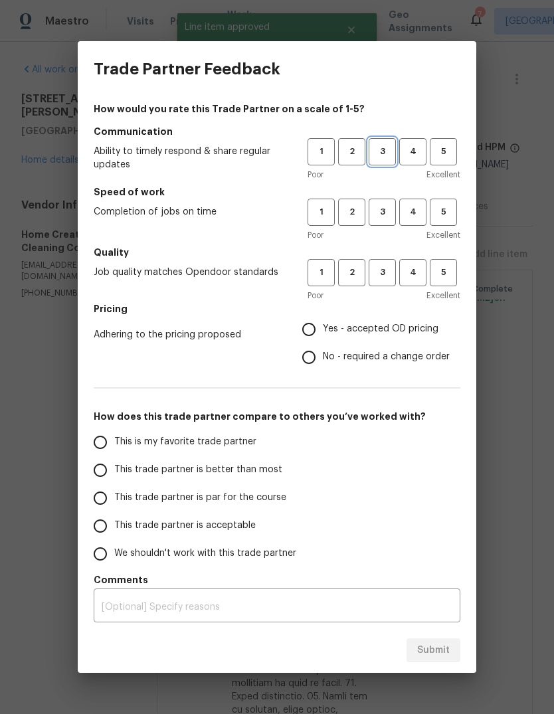
click at [387, 147] on span "3" at bounding box center [382, 151] width 25 height 15
click at [389, 209] on span "3" at bounding box center [382, 212] width 25 height 15
click at [417, 282] on button "4" at bounding box center [412, 272] width 27 height 27
click at [235, 481] on label "This trade partner is better than most" at bounding box center [191, 471] width 210 height 28
click at [114, 481] on input "This trade partner is better than most" at bounding box center [100, 471] width 28 height 28
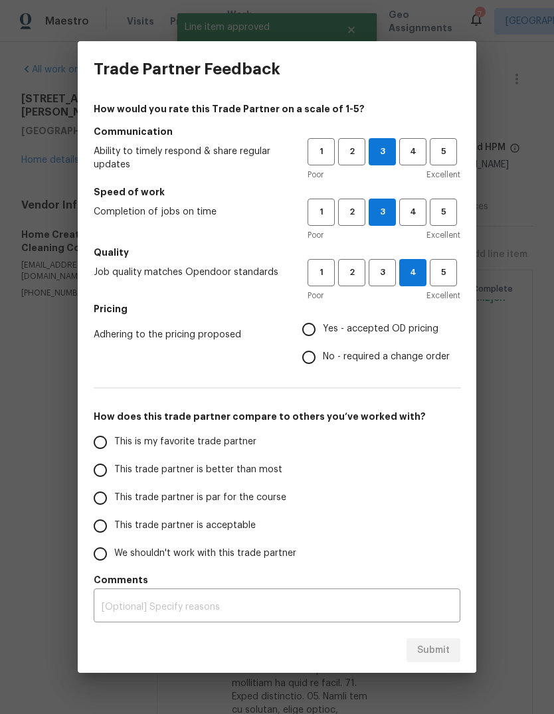
radio input "true"
click at [379, 333] on span "Yes - accepted OD pricing" at bounding box center [381, 329] width 116 height 14
click at [323, 333] on input "Yes - accepted OD pricing" at bounding box center [309, 330] width 28 height 28
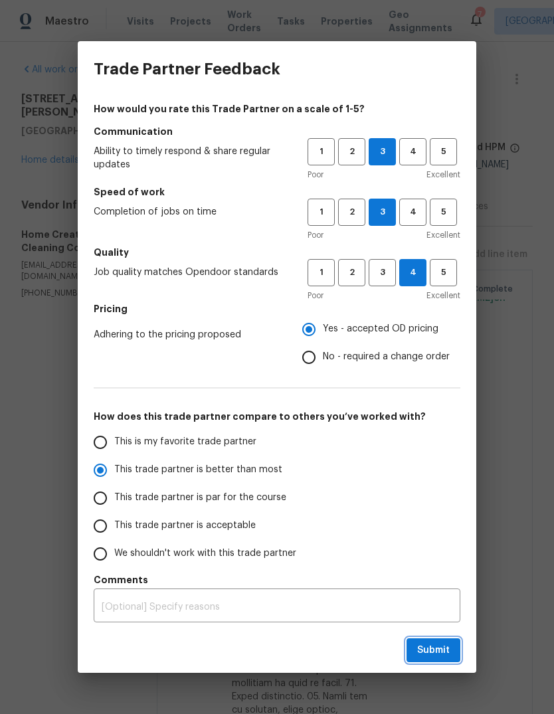
click at [443, 657] on span "Submit" at bounding box center [433, 651] width 33 height 17
radio input "false"
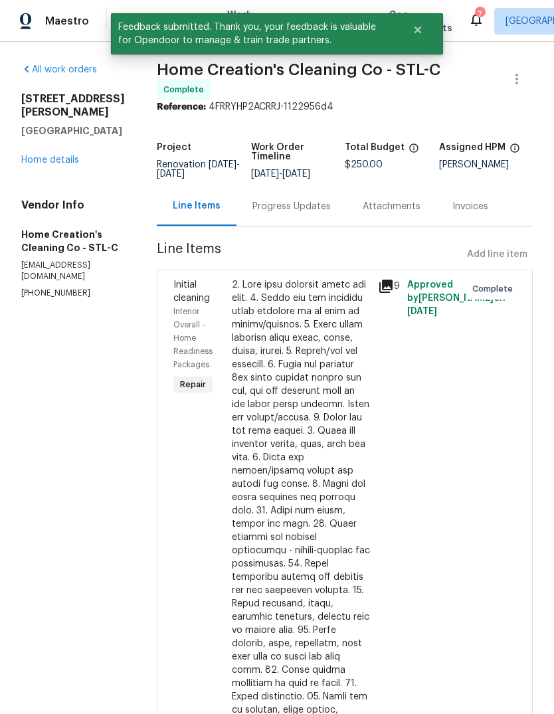
click at [66, 156] on link "Home details" at bounding box center [50, 160] width 58 height 9
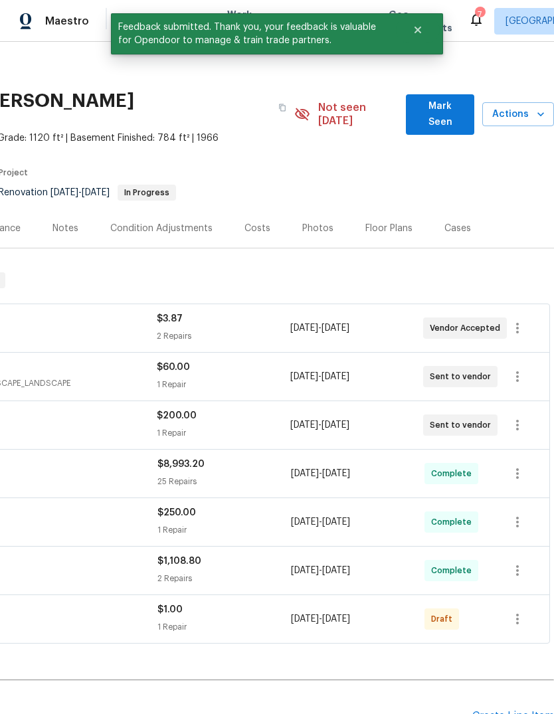
scroll to position [6, 197]
click at [461, 119] on button "Mark Seen" at bounding box center [440, 114] width 68 height 41
